Goal: Transaction & Acquisition: Book appointment/travel/reservation

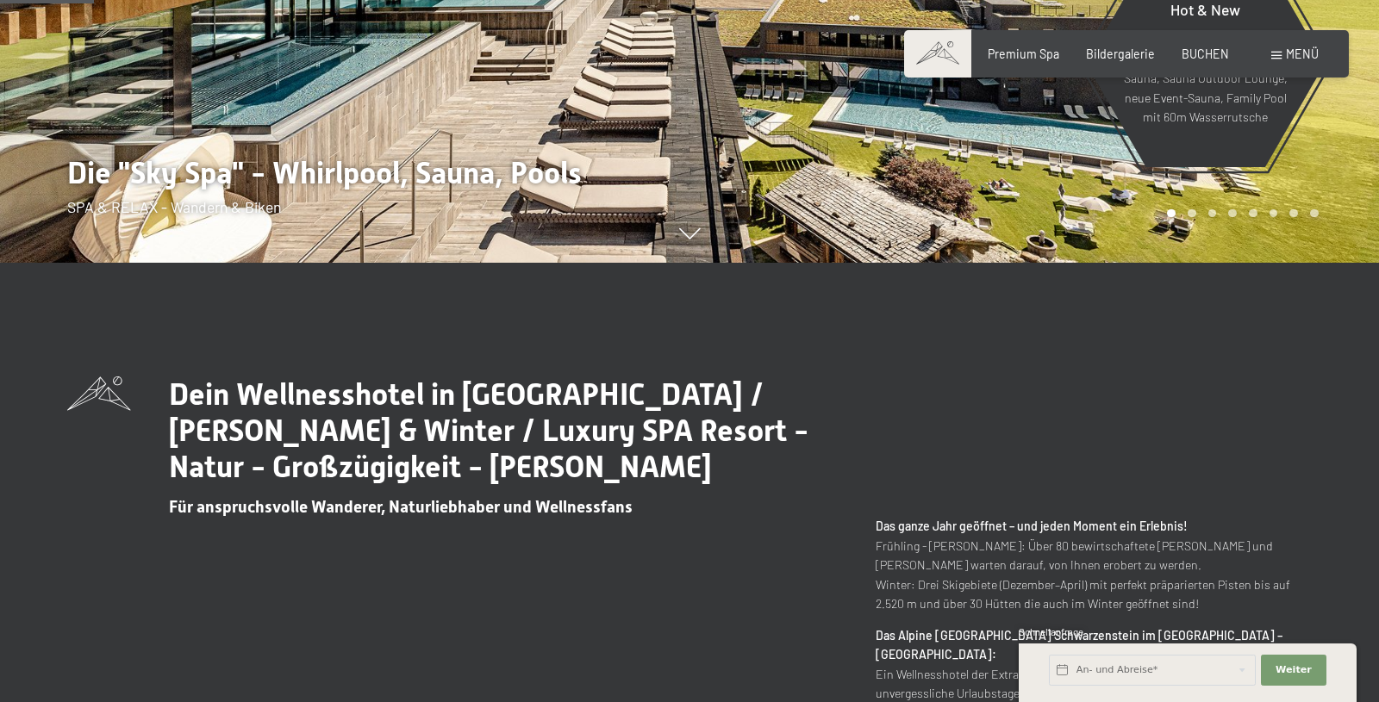
scroll to position [791, 0]
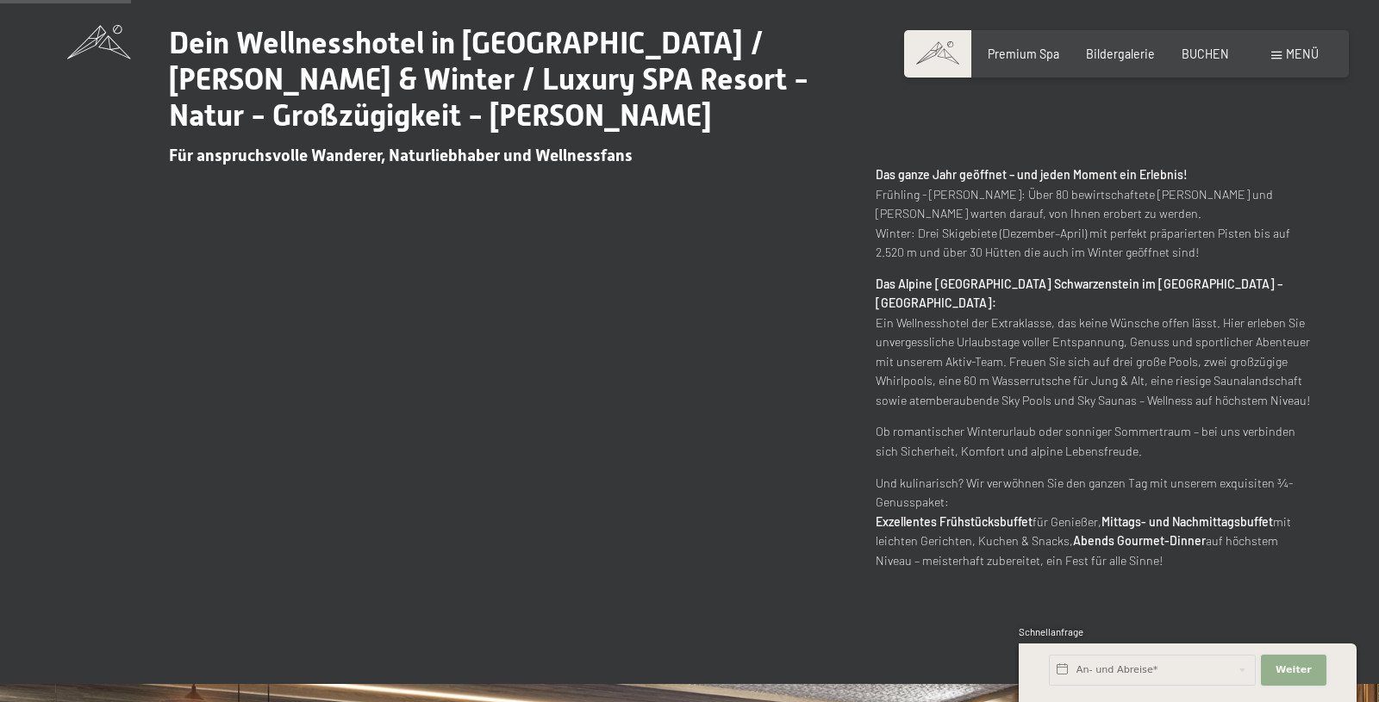
click at [1295, 671] on span "Weiter" at bounding box center [1293, 671] width 36 height 14
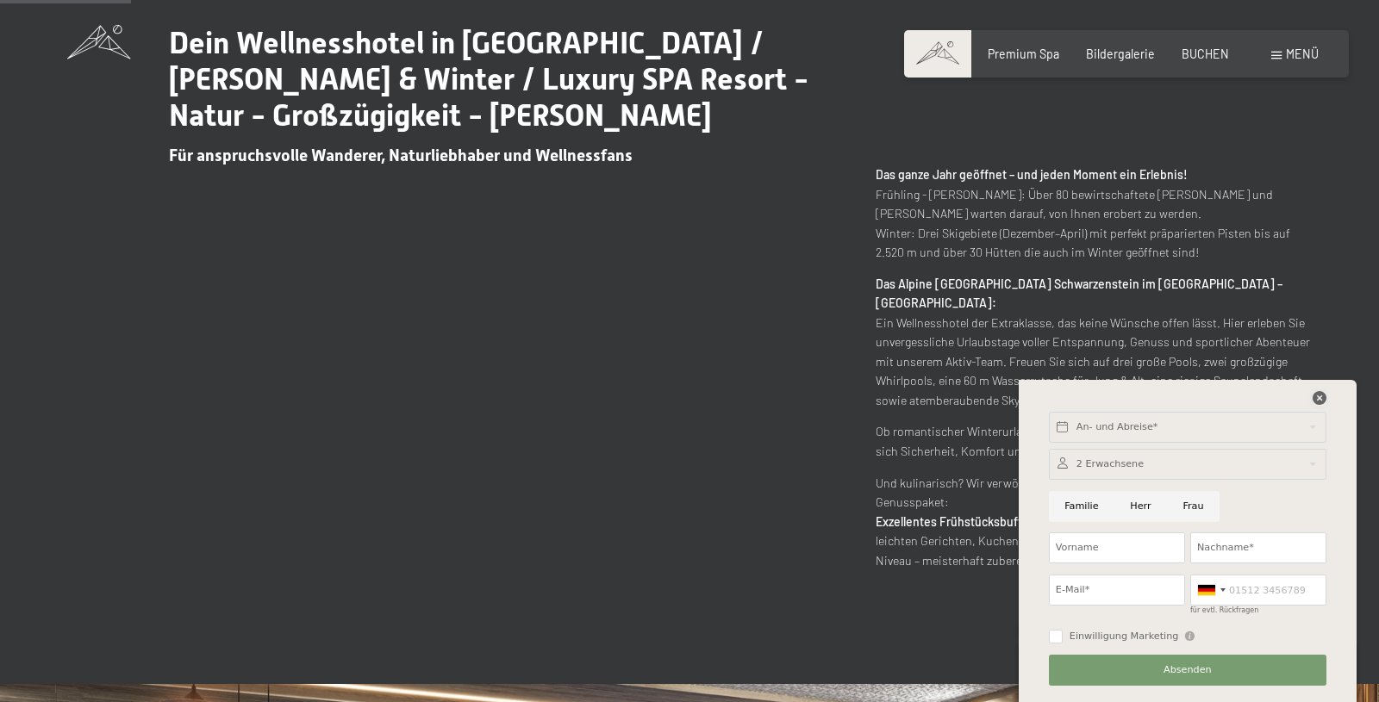
click at [1318, 396] on icon at bounding box center [1319, 398] width 14 height 14
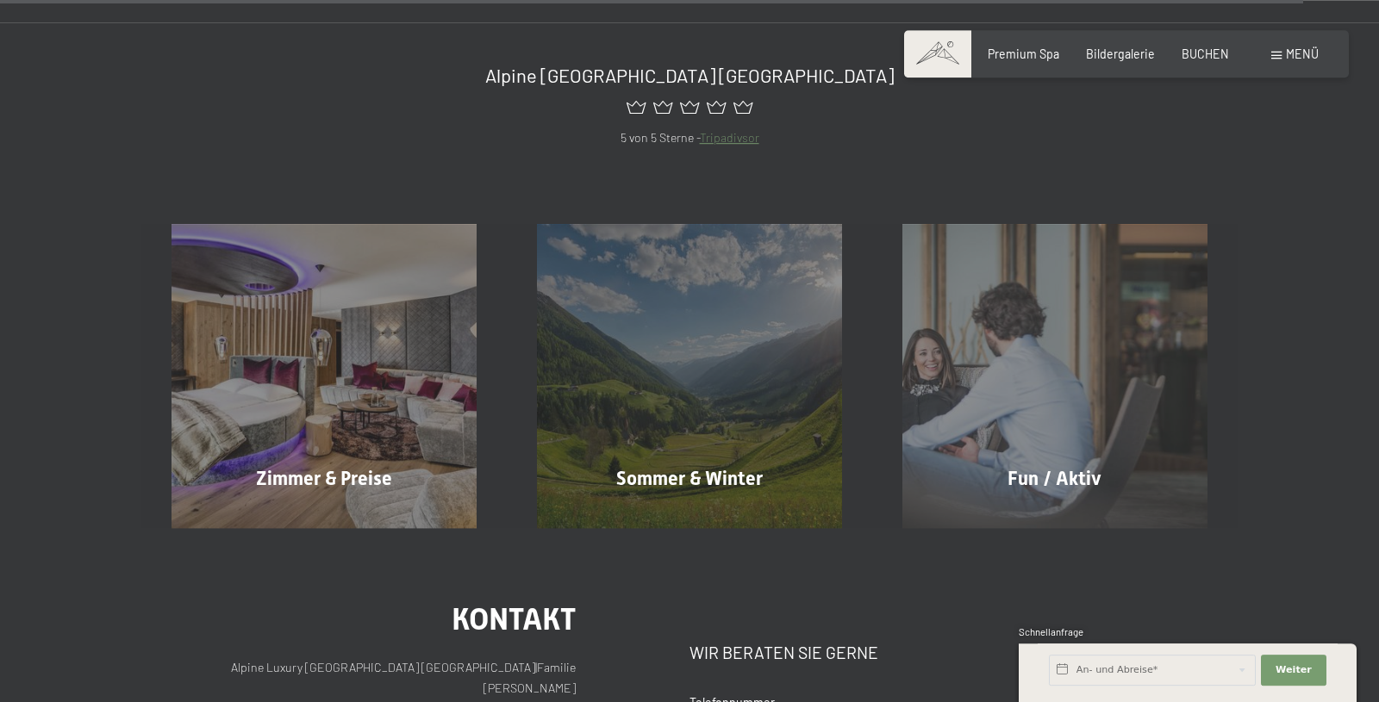
scroll to position [7032, 0]
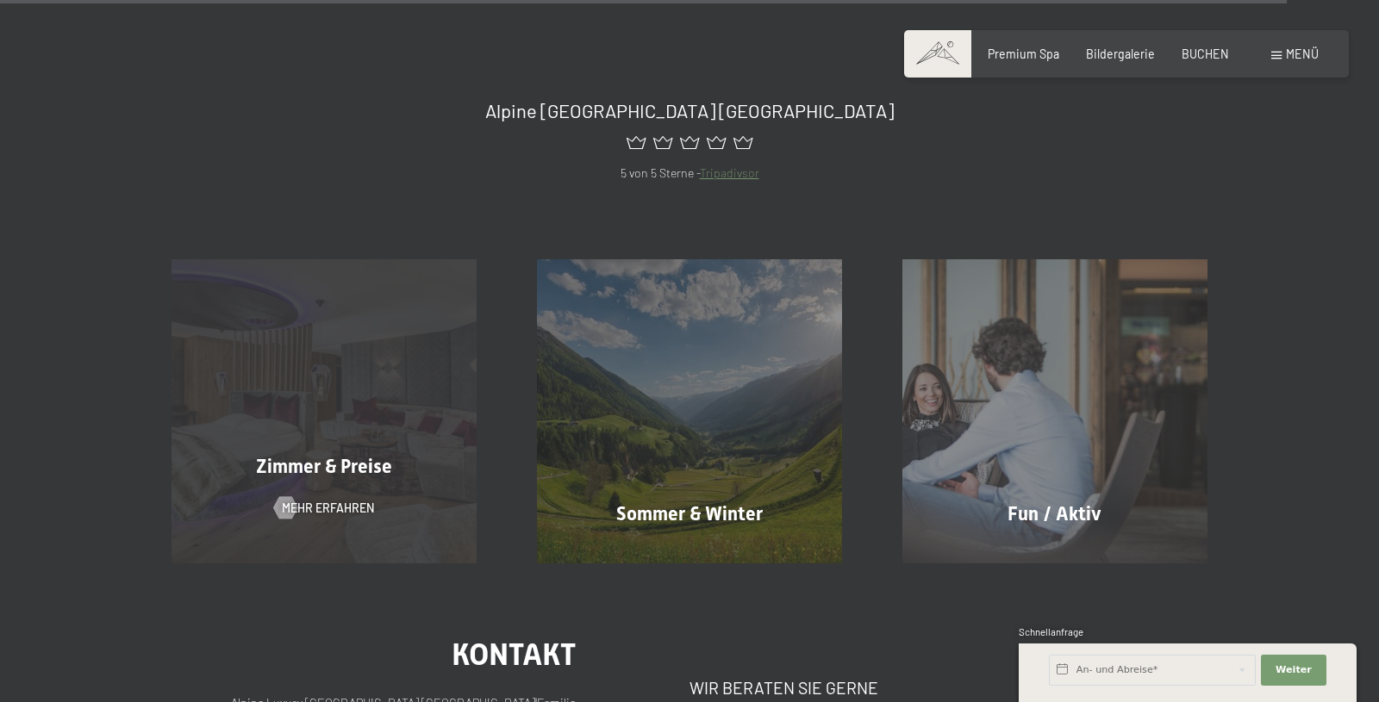
click at [355, 456] on span "Zimmer & Preise" at bounding box center [324, 467] width 136 height 22
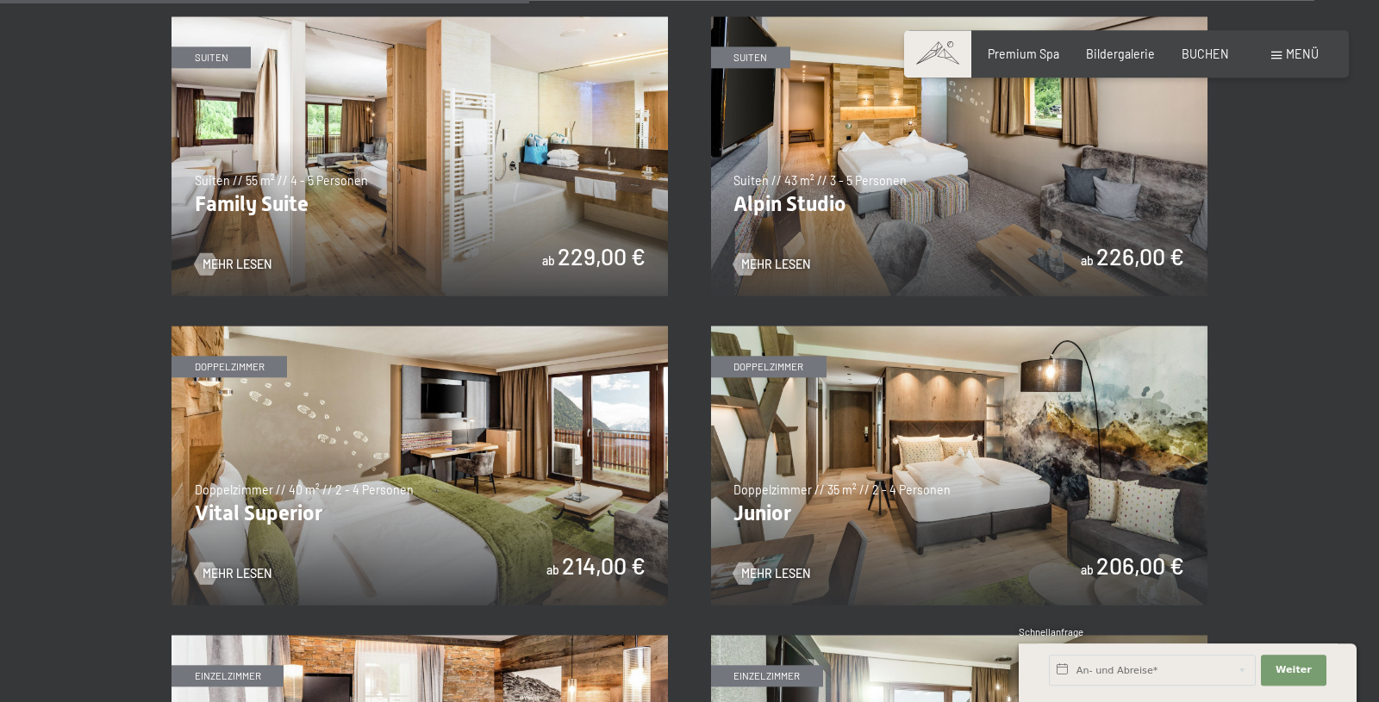
scroll to position [2022, 0]
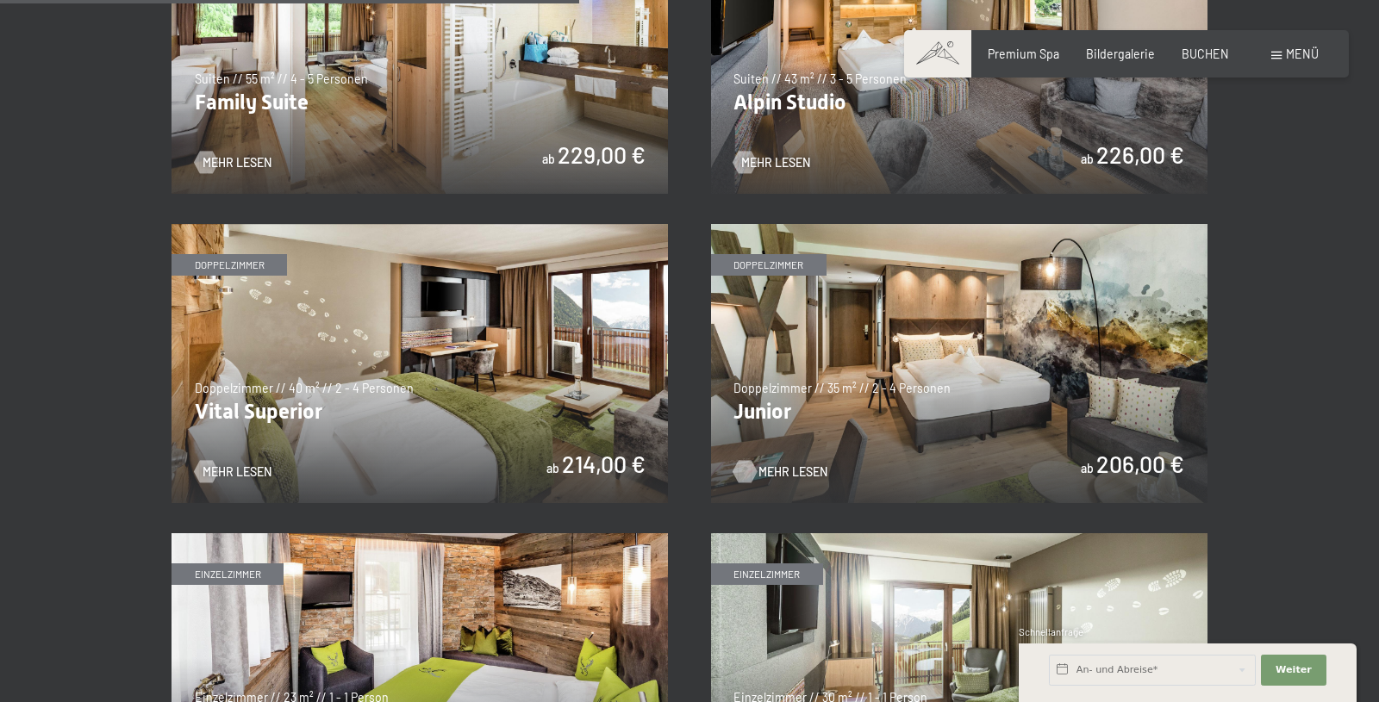
click at [745, 470] on div at bounding box center [744, 471] width 13 height 22
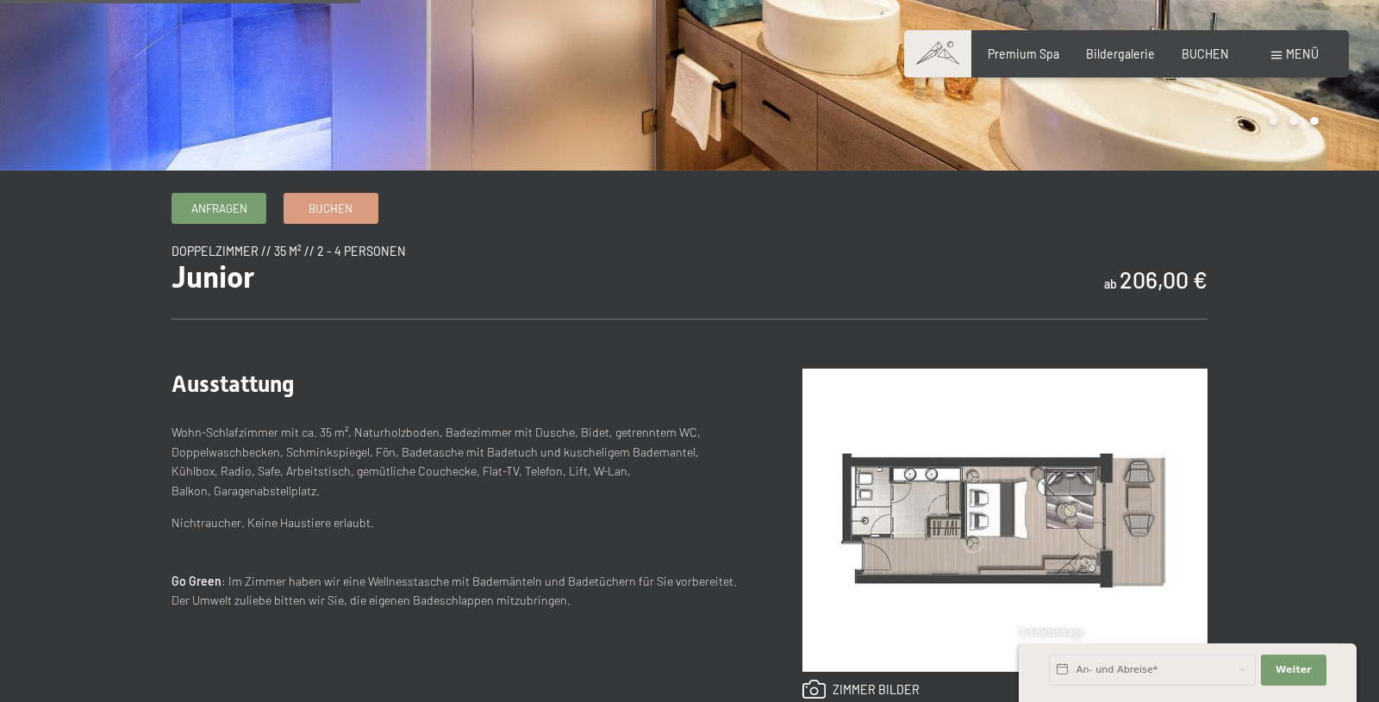
scroll to position [176, 0]
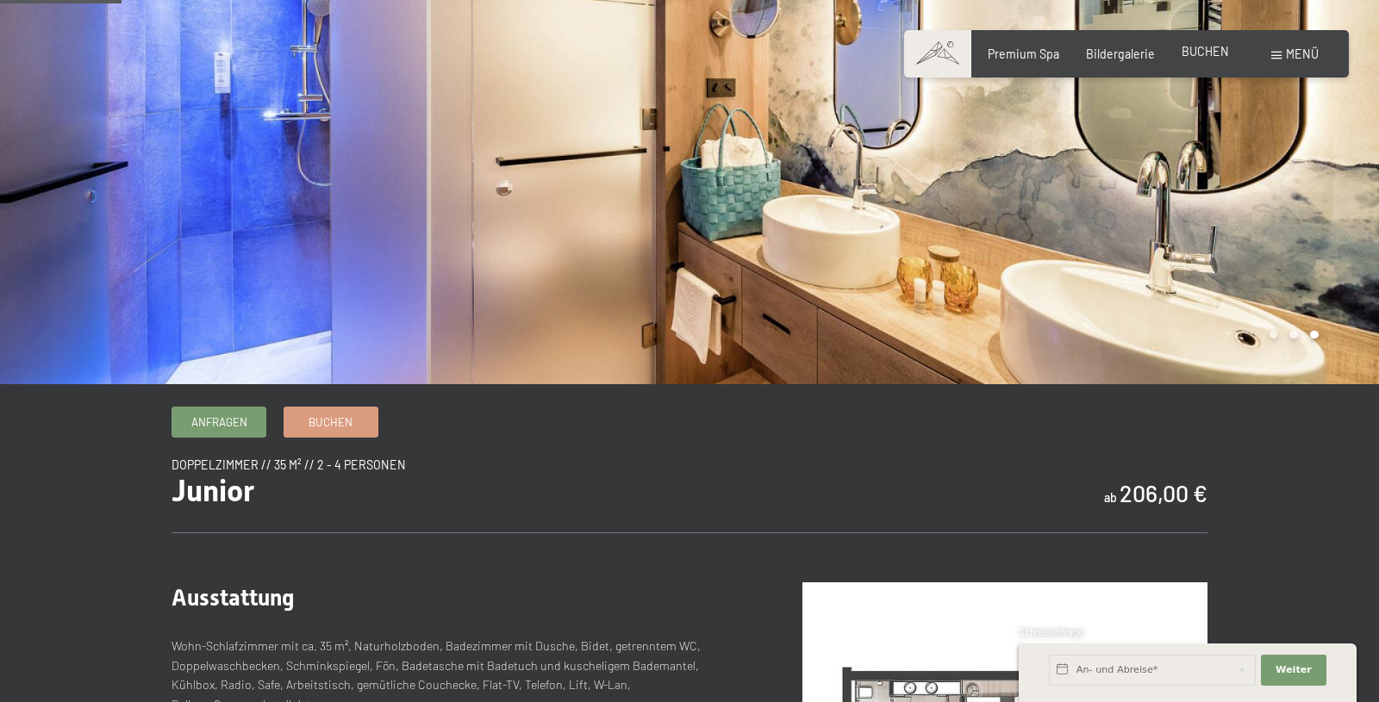
click at [1216, 46] on span "BUCHEN" at bounding box center [1204, 51] width 47 height 15
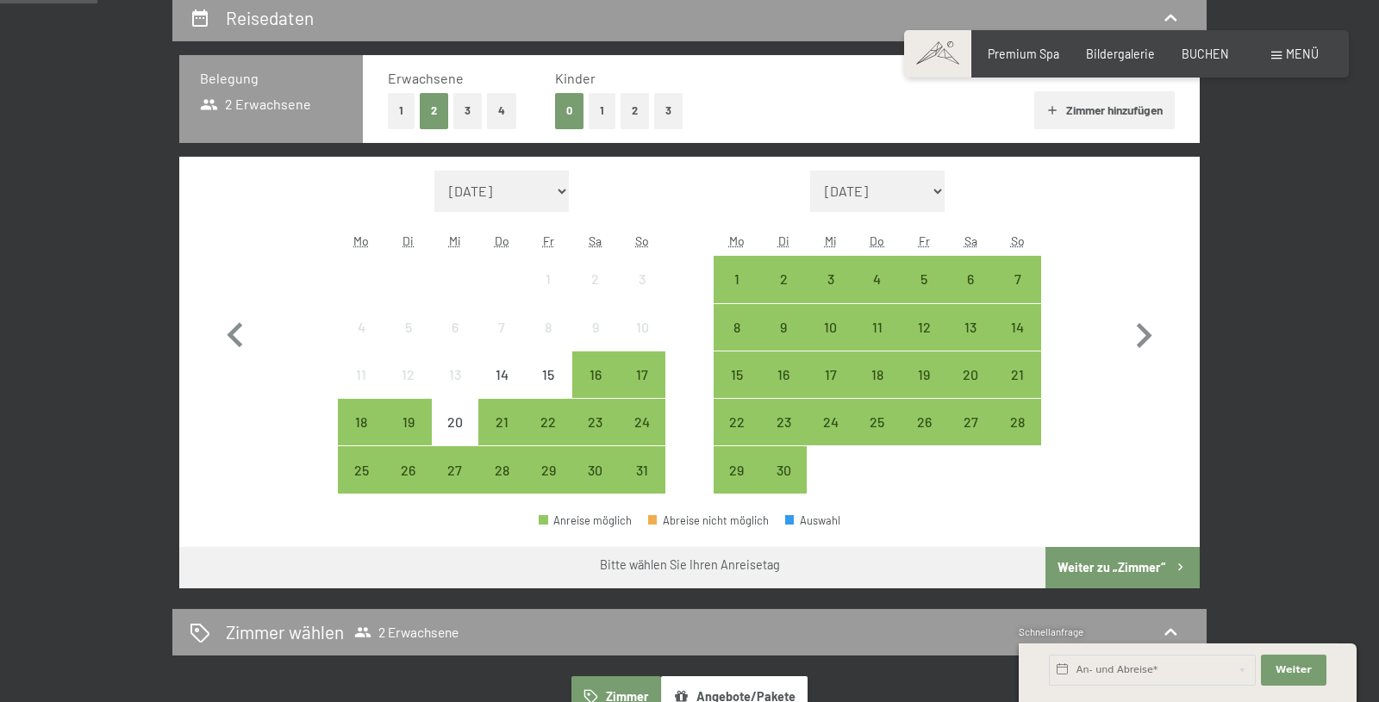
scroll to position [352, 0]
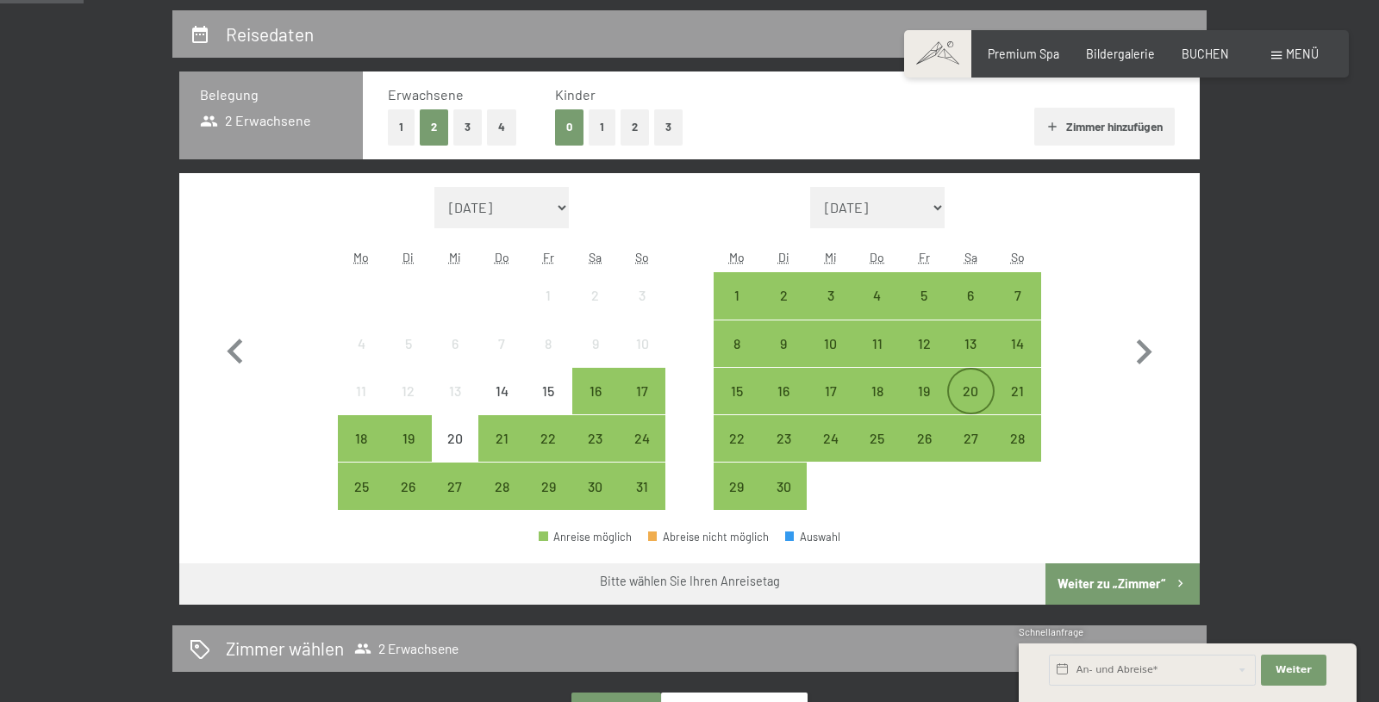
click at [981, 388] on div "20" at bounding box center [970, 405] width 43 height 43
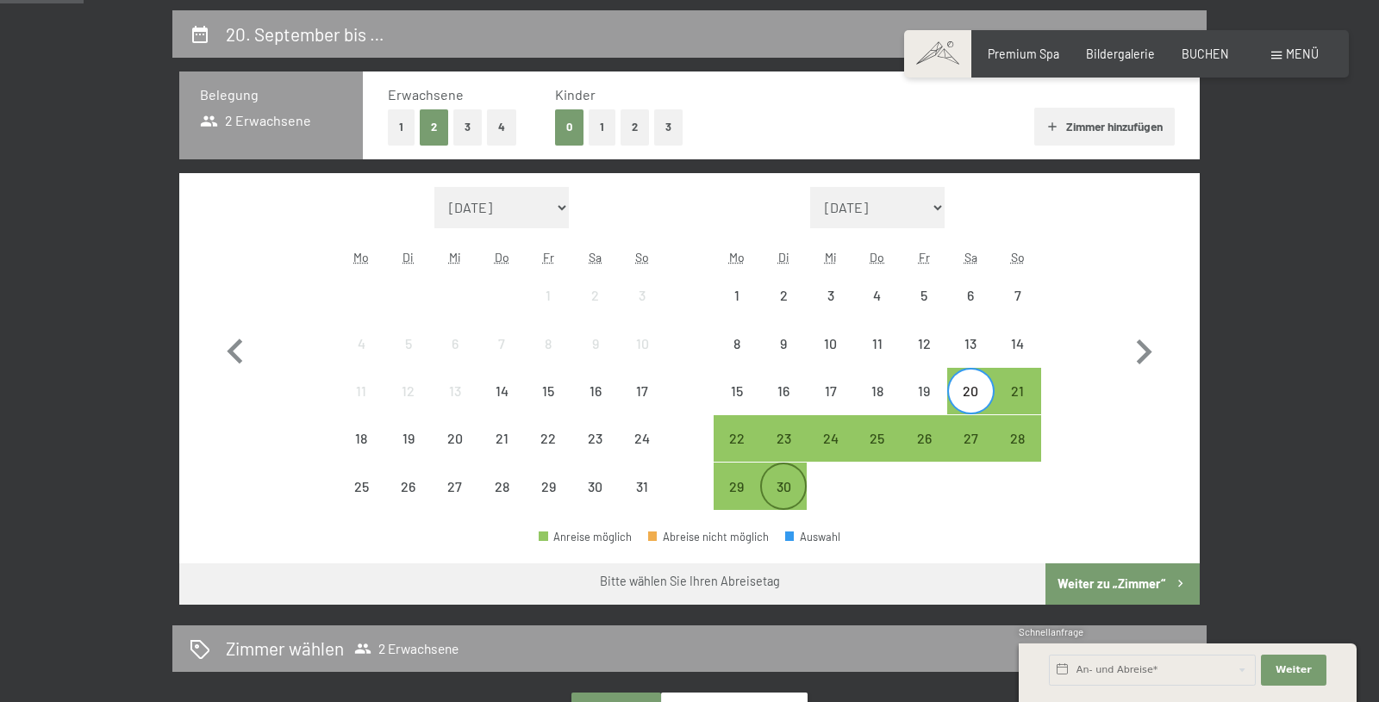
click at [794, 482] on div "30" at bounding box center [783, 501] width 43 height 43
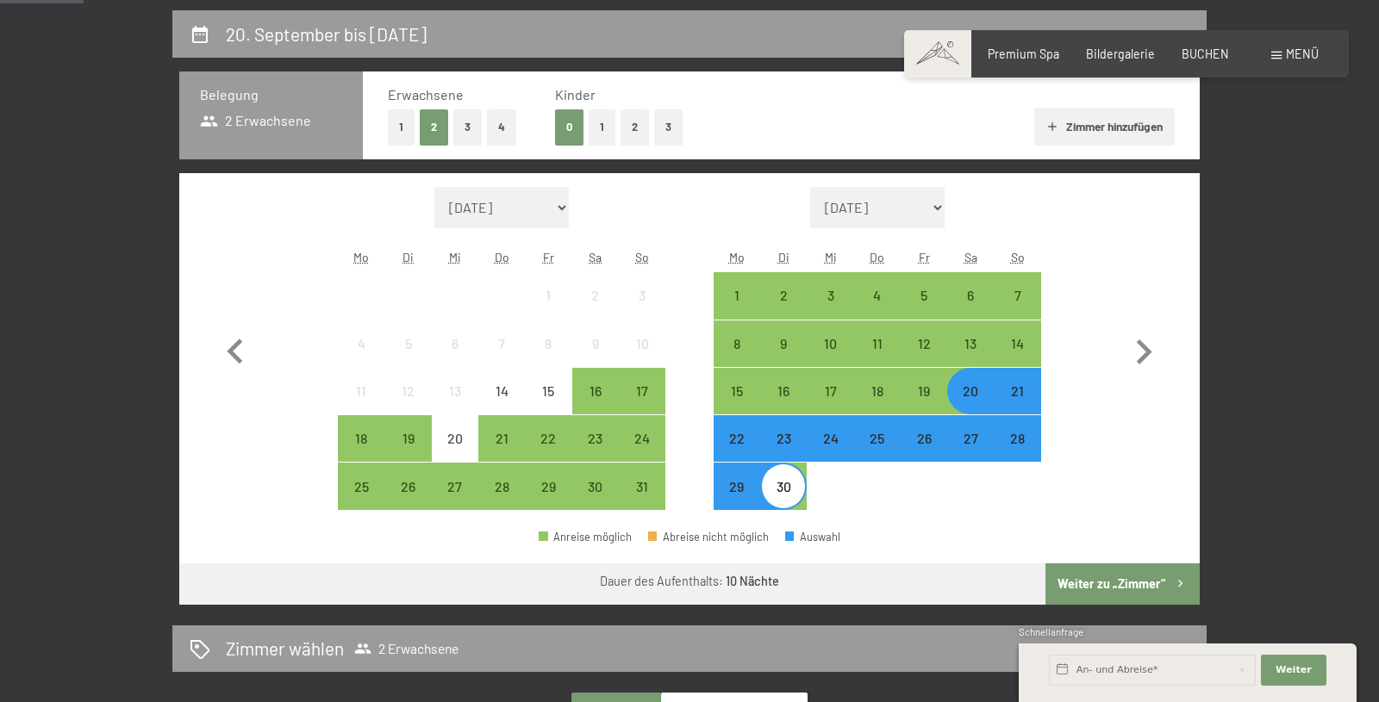
click at [1110, 583] on button "Weiter zu „Zimmer“" at bounding box center [1122, 584] width 154 height 41
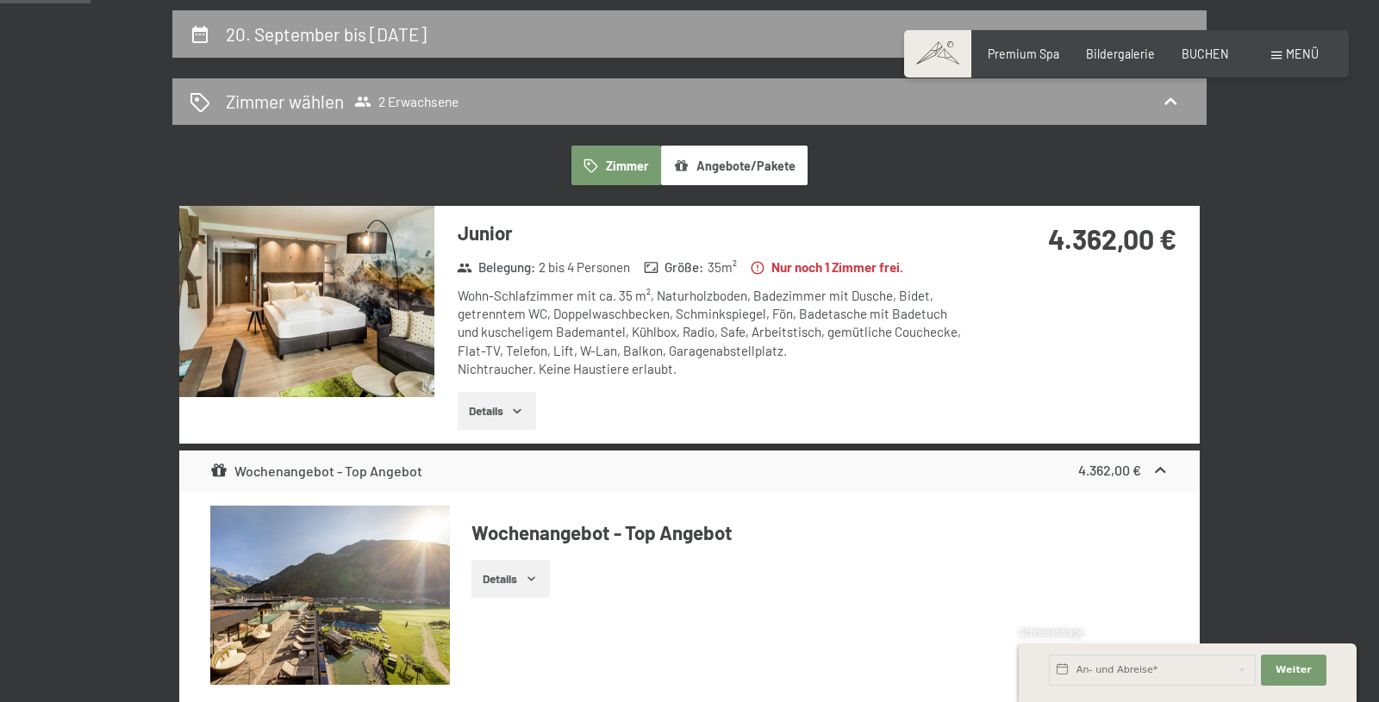
scroll to position [362, 0]
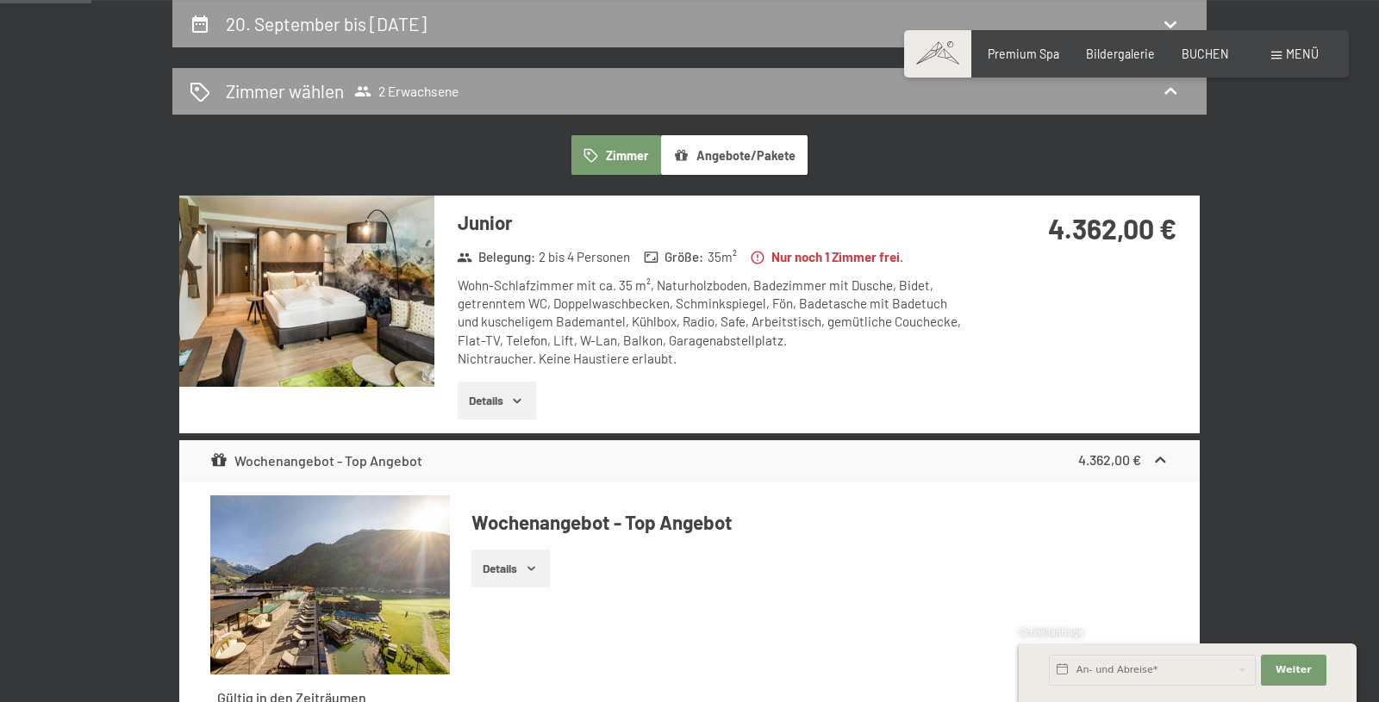
click at [513, 401] on icon "button" at bounding box center [517, 401] width 14 height 14
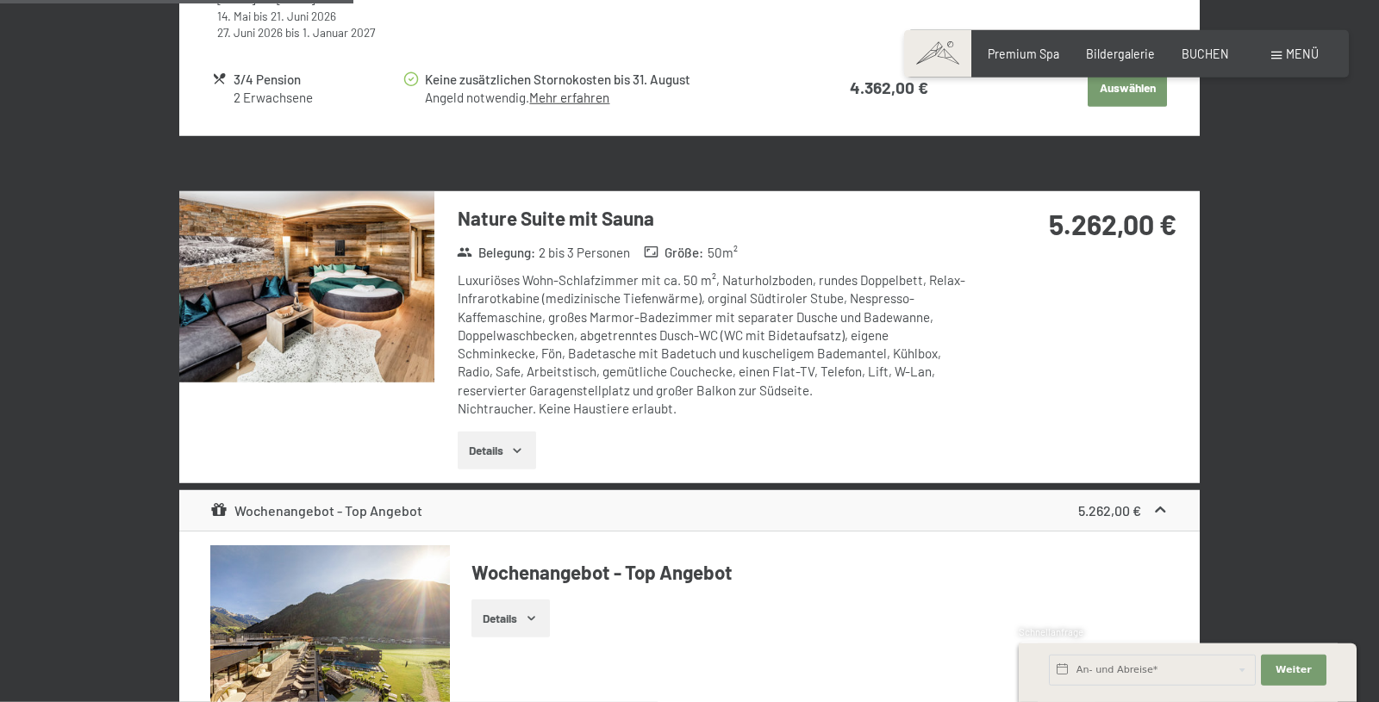
scroll to position [1329, 0]
